Goal: Task Accomplishment & Management: Complete application form

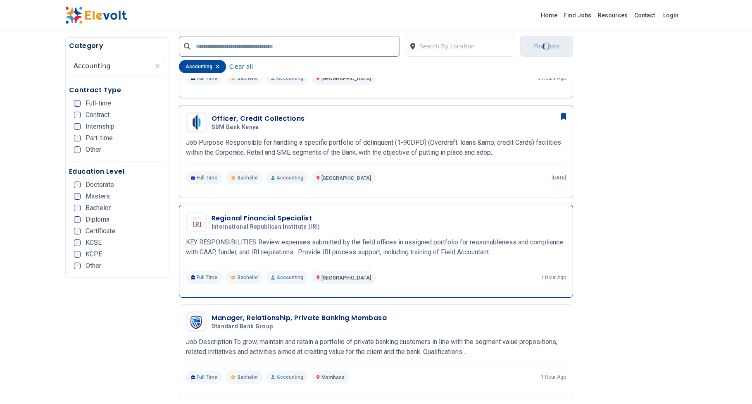
scroll to position [390, 0]
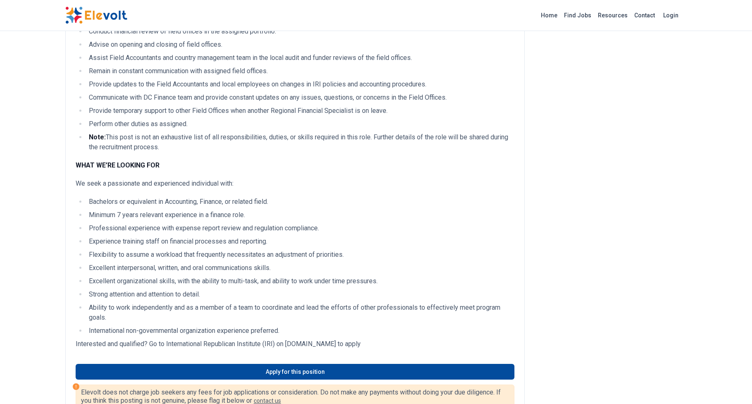
scroll to position [279, 0]
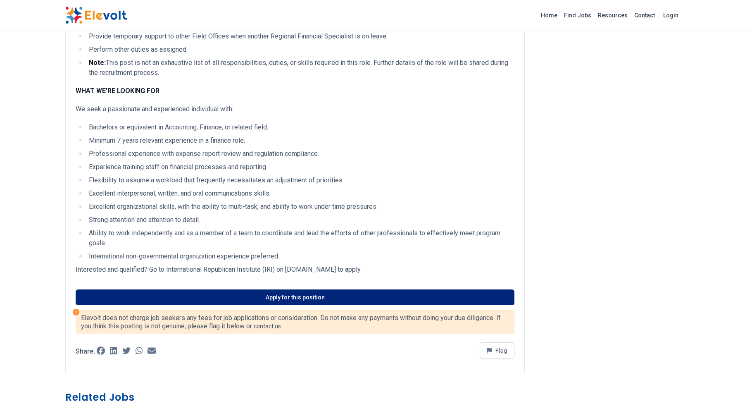
click at [306, 296] on link "Apply for this position" at bounding box center [295, 297] width 439 height 16
